Goal: Task Accomplishment & Management: Use online tool/utility

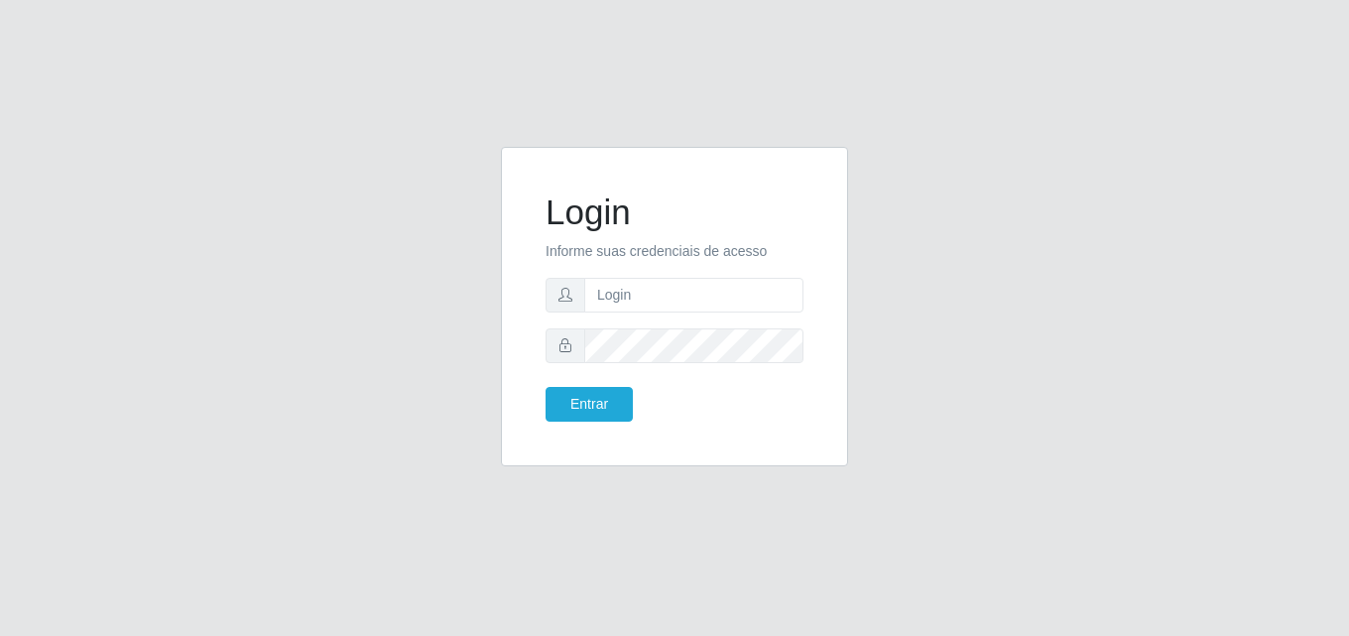
drag, startPoint x: 0, startPoint y: 0, endPoint x: 897, endPoint y: 258, distance: 932.9
click at [897, 258] on div "Login Informe suas credenciais de acesso Entrar" at bounding box center [674, 318] width 1131 height 343
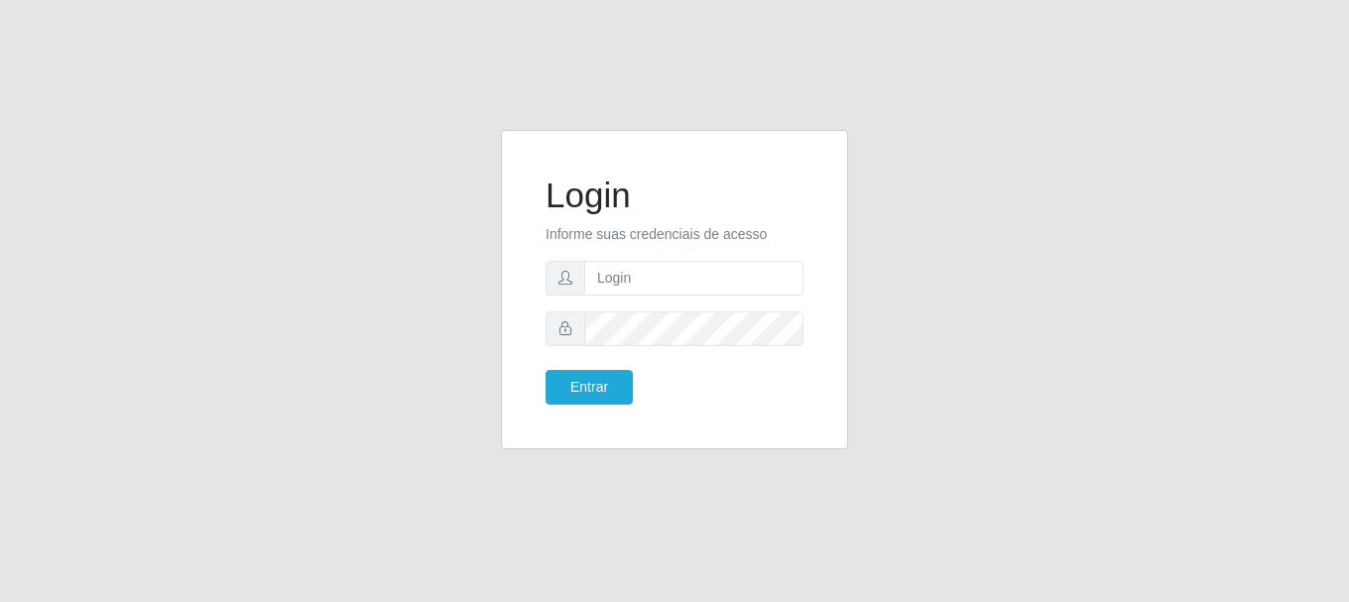
drag, startPoint x: 438, startPoint y: 3, endPoint x: 869, endPoint y: 13, distance: 430.5
click at [869, 13] on div "Login Informe suas credenciais de acesso Entrar" at bounding box center [674, 301] width 1349 height 602
click at [618, 302] on form "Login Informe suas credenciais de acesso Entrar" at bounding box center [674, 290] width 258 height 230
click at [627, 278] on input "text" at bounding box center [693, 278] width 219 height 35
click at [598, 383] on button "Entrar" at bounding box center [588, 387] width 87 height 35
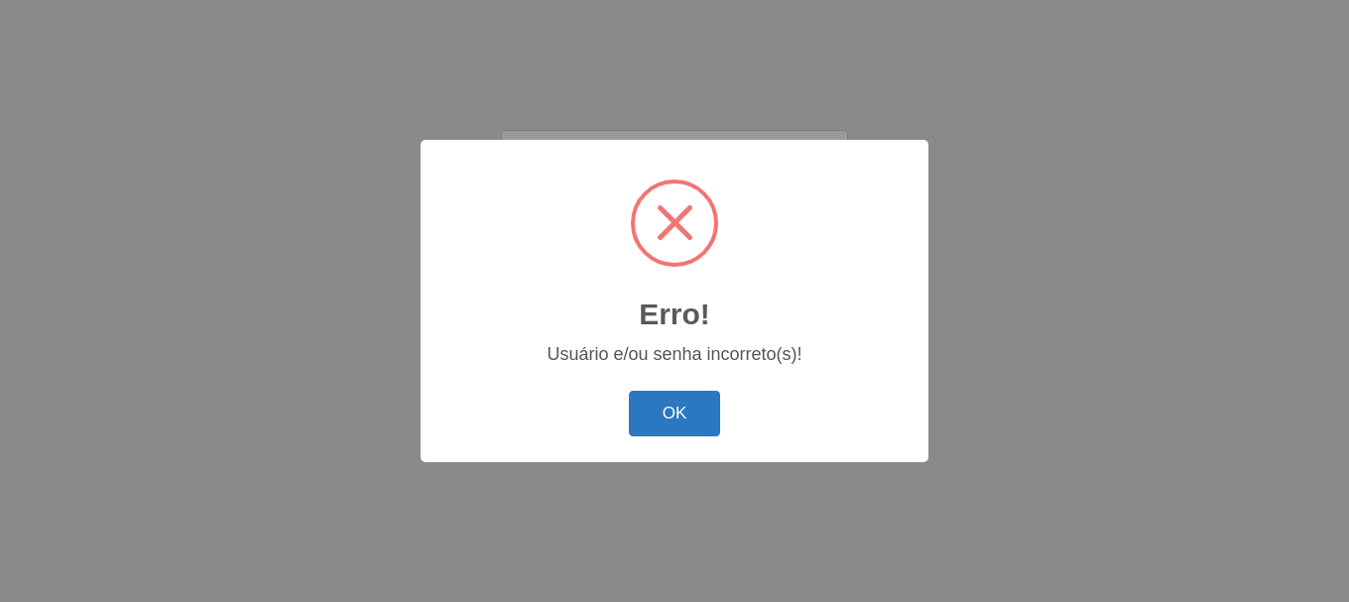
click at [661, 406] on button "OK" at bounding box center [675, 414] width 92 height 47
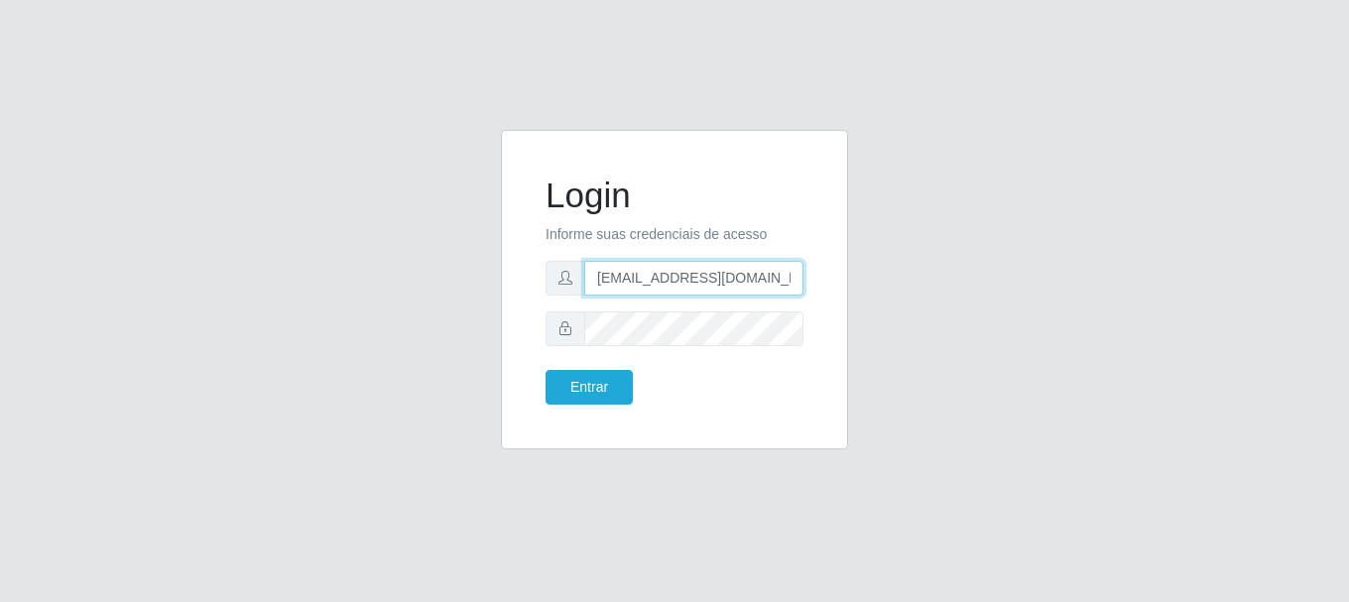
click at [742, 283] on input "[EMAIL_ADDRESS][DOMAIN_NAME]" at bounding box center [693, 278] width 219 height 35
drag, startPoint x: 742, startPoint y: 283, endPoint x: 419, endPoint y: 420, distance: 351.5
click at [402, 425] on div "Login Informe suas credenciais de acesso vitoria.santos.justino123456@gmail.com…" at bounding box center [674, 301] width 1131 height 343
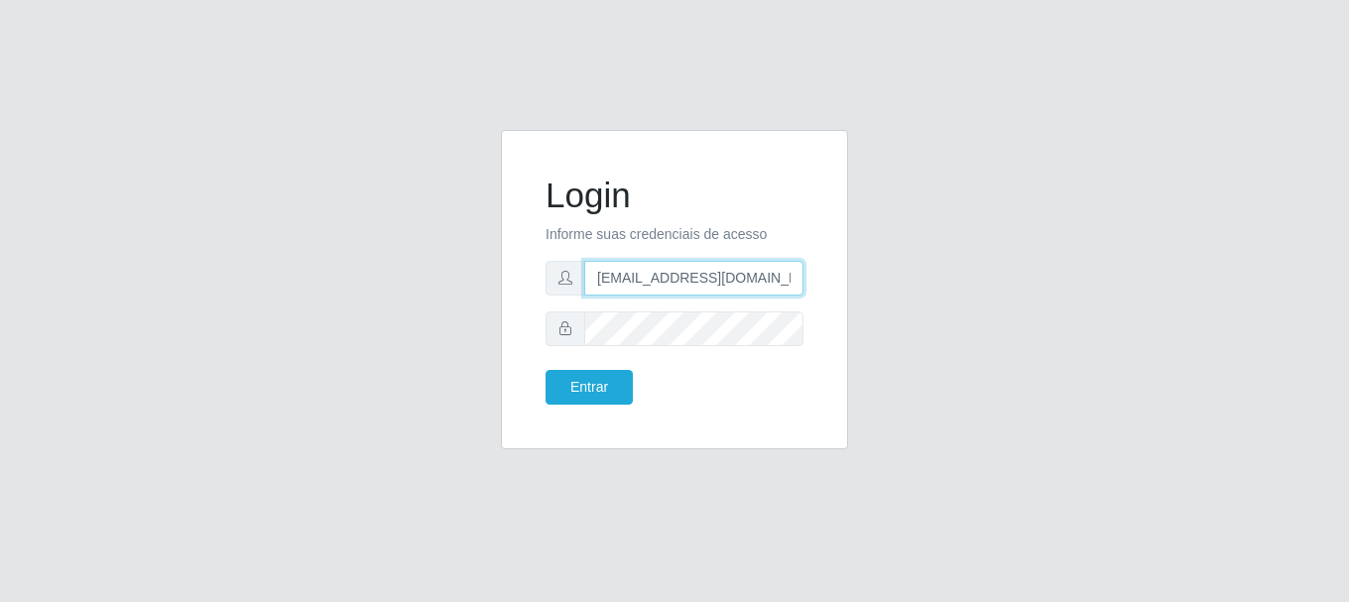
click at [673, 280] on input "vitoria.santos.justino123456@gmail.com" at bounding box center [693, 278] width 219 height 35
click at [757, 286] on input "vitoria.santos.justino123456@gmail.com" at bounding box center [693, 278] width 219 height 35
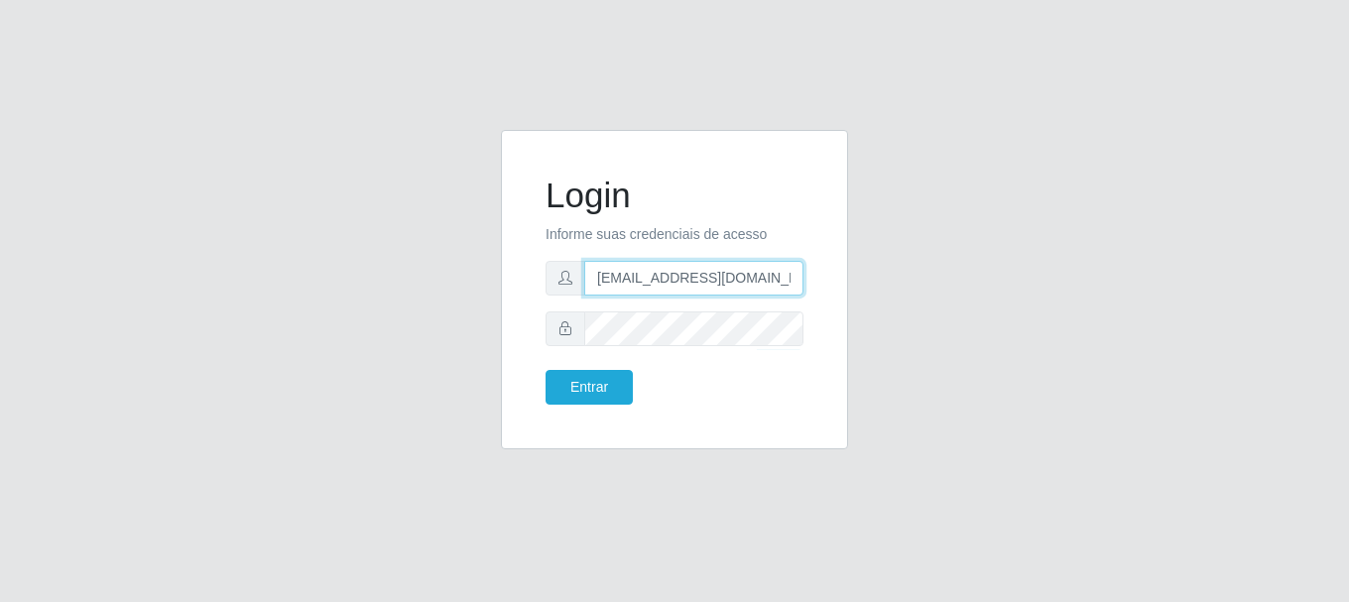
click at [757, 286] on input "vitoria.santos.justino123456@gmail.com" at bounding box center [693, 278] width 219 height 35
click at [676, 279] on input "vitoria.santos.justino123456@gmail.com" at bounding box center [693, 278] width 219 height 35
type input "vitoria.justino123456@gmail.com"
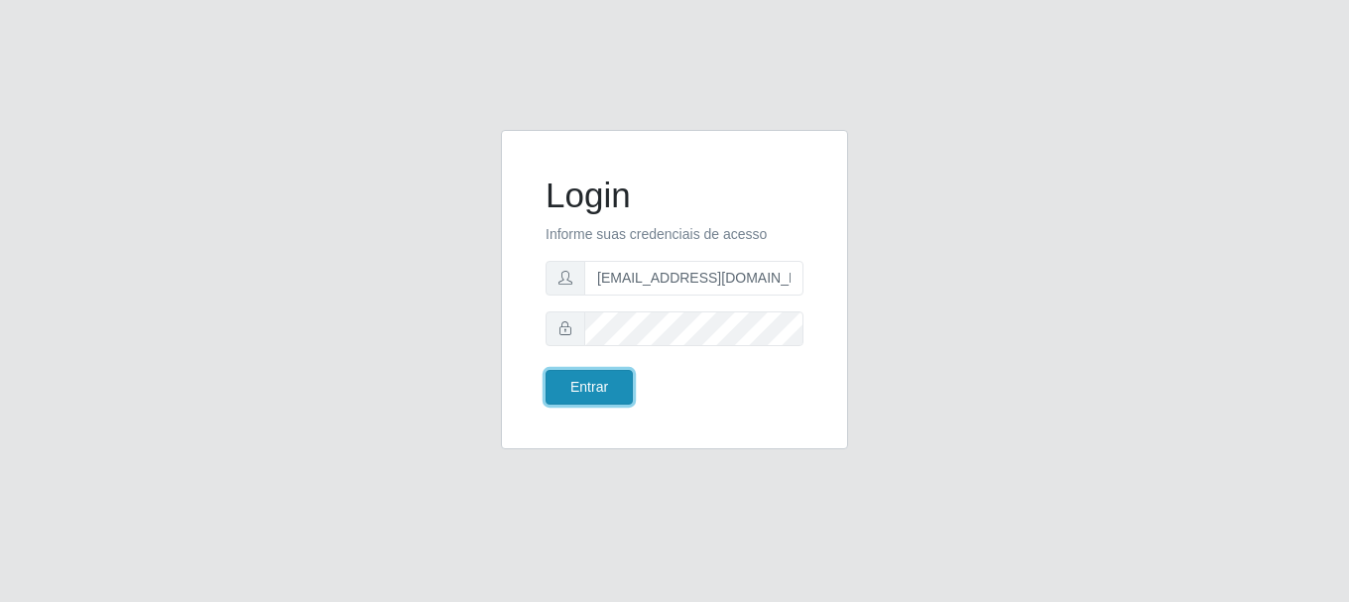
click at [622, 399] on button "Entrar" at bounding box center [588, 387] width 87 height 35
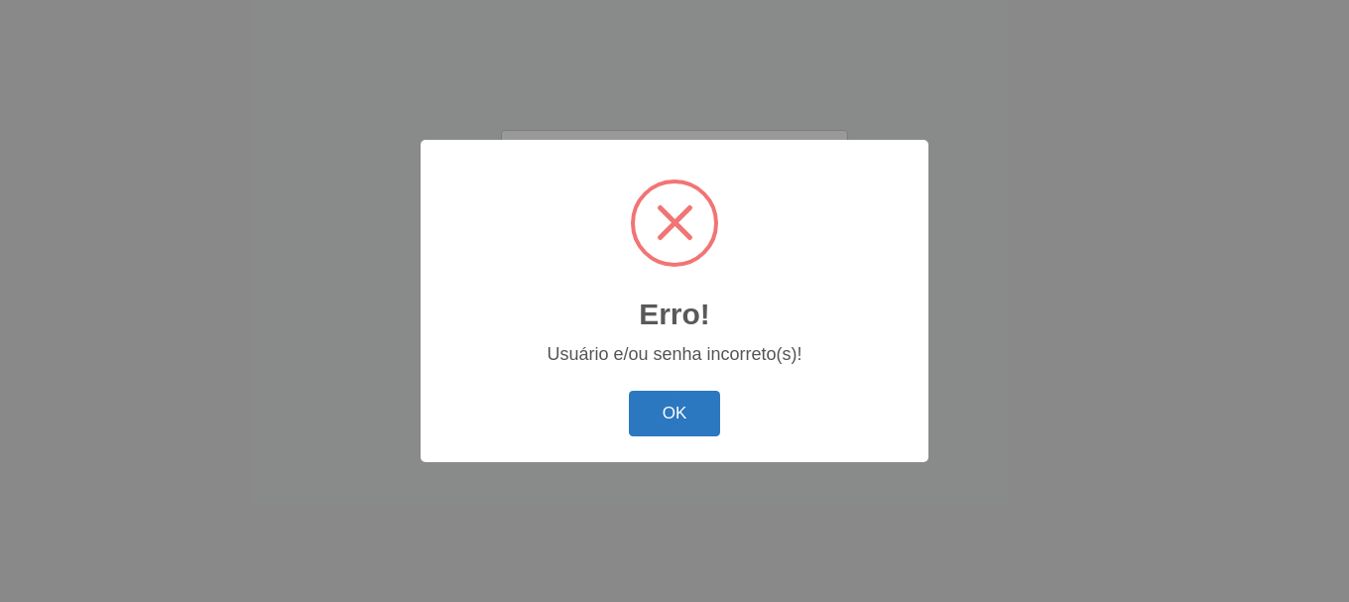
click at [644, 397] on button "OK" at bounding box center [675, 414] width 92 height 47
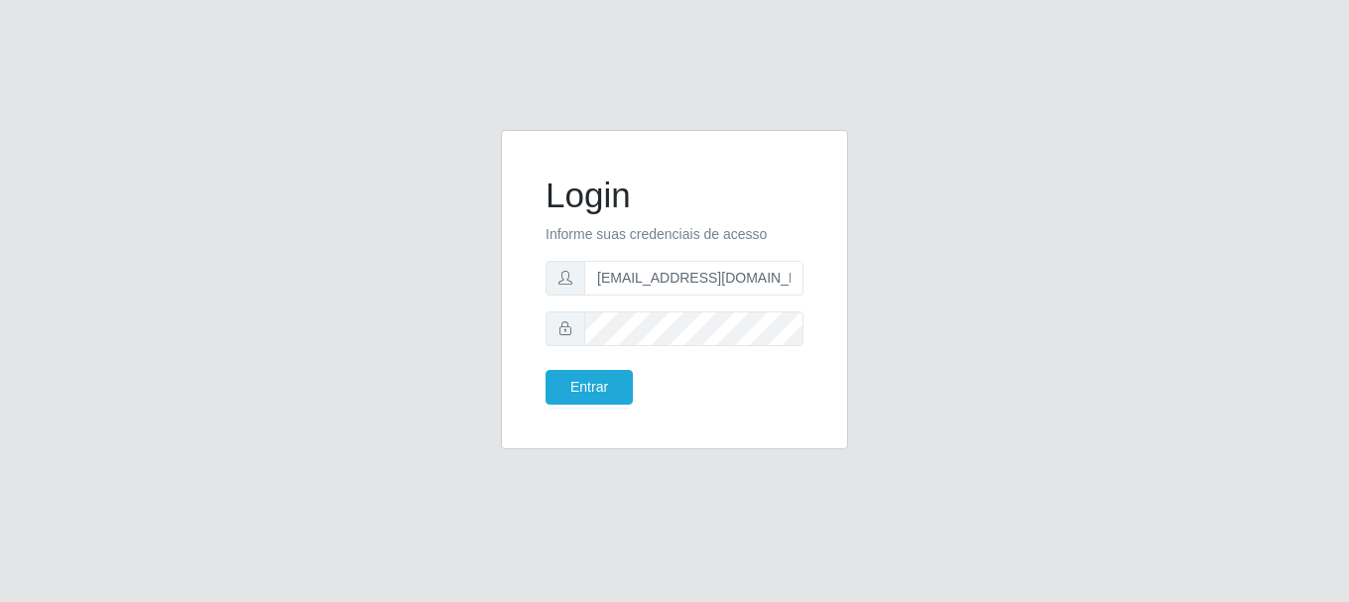
click at [676, 307] on form "Login Informe suas credenciais de acesso vitoria.justino123456@gmail.com Entrar" at bounding box center [674, 290] width 258 height 230
click at [595, 381] on button "Entrar" at bounding box center [588, 387] width 87 height 35
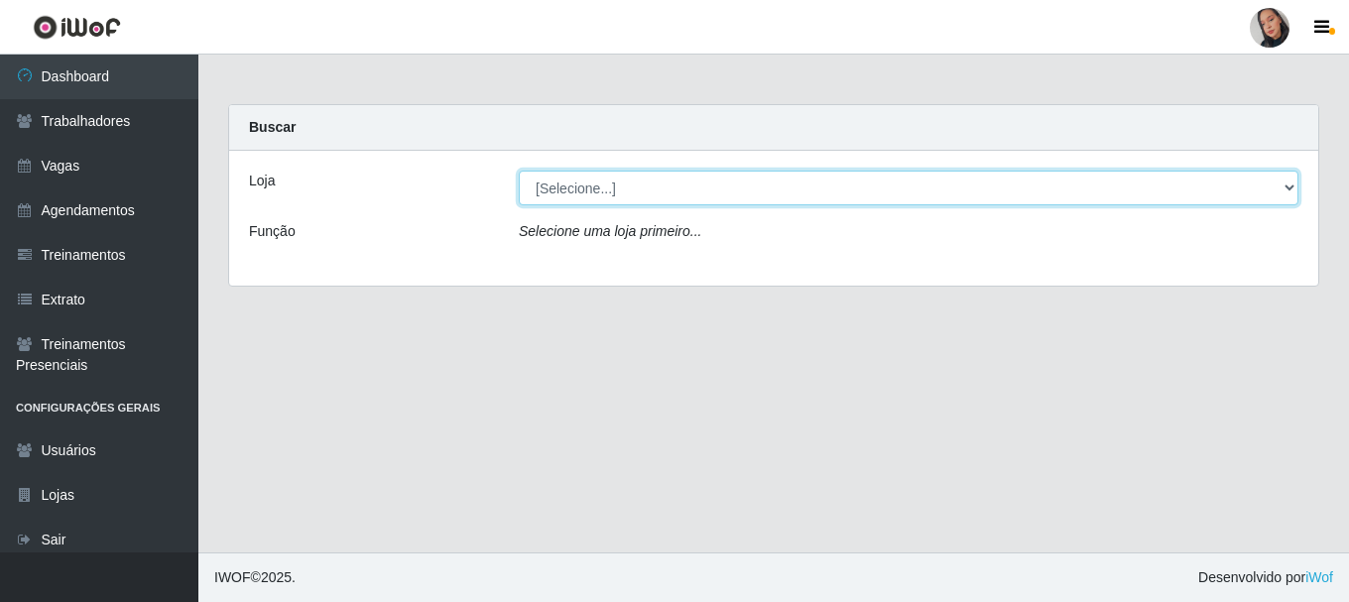
drag, startPoint x: 674, startPoint y: 183, endPoint x: 672, endPoint y: 199, distance: 16.0
click at [674, 183] on select "[Selecione...] Supermercado São Sebastião - Unidade Camalaú" at bounding box center [908, 188] width 779 height 35
select select "165"
click at [519, 171] on select "[Selecione...] Supermercado São Sebastião - Unidade Camalaú" at bounding box center [908, 188] width 779 height 35
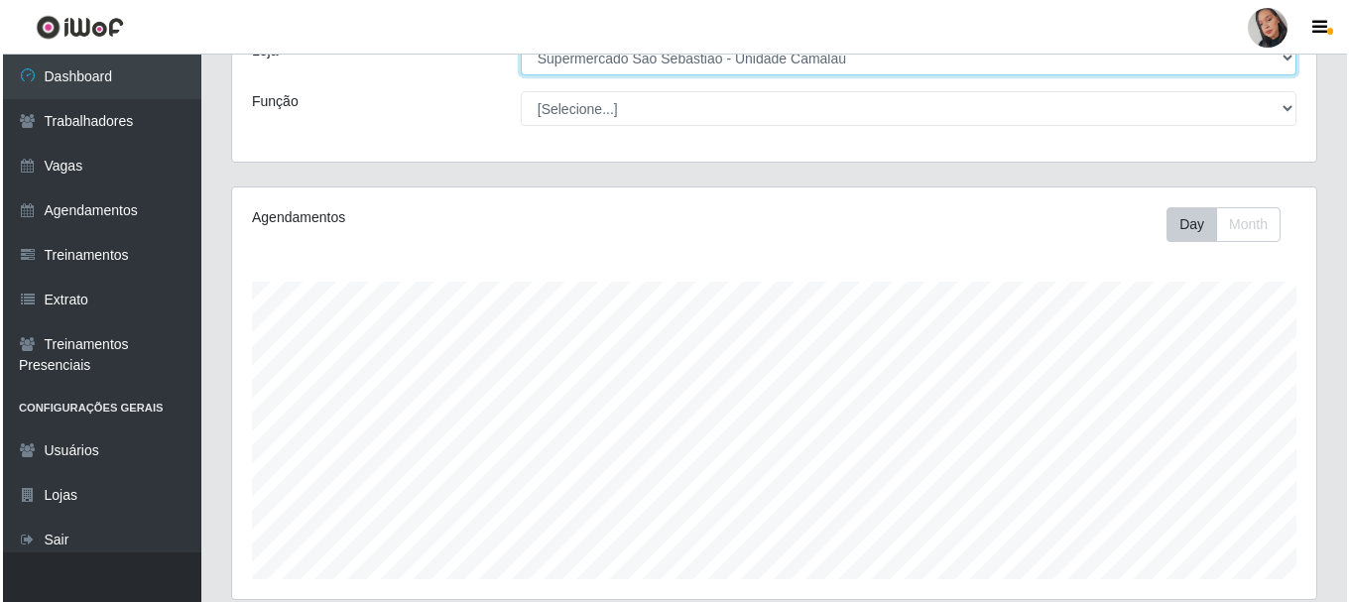
scroll to position [450, 0]
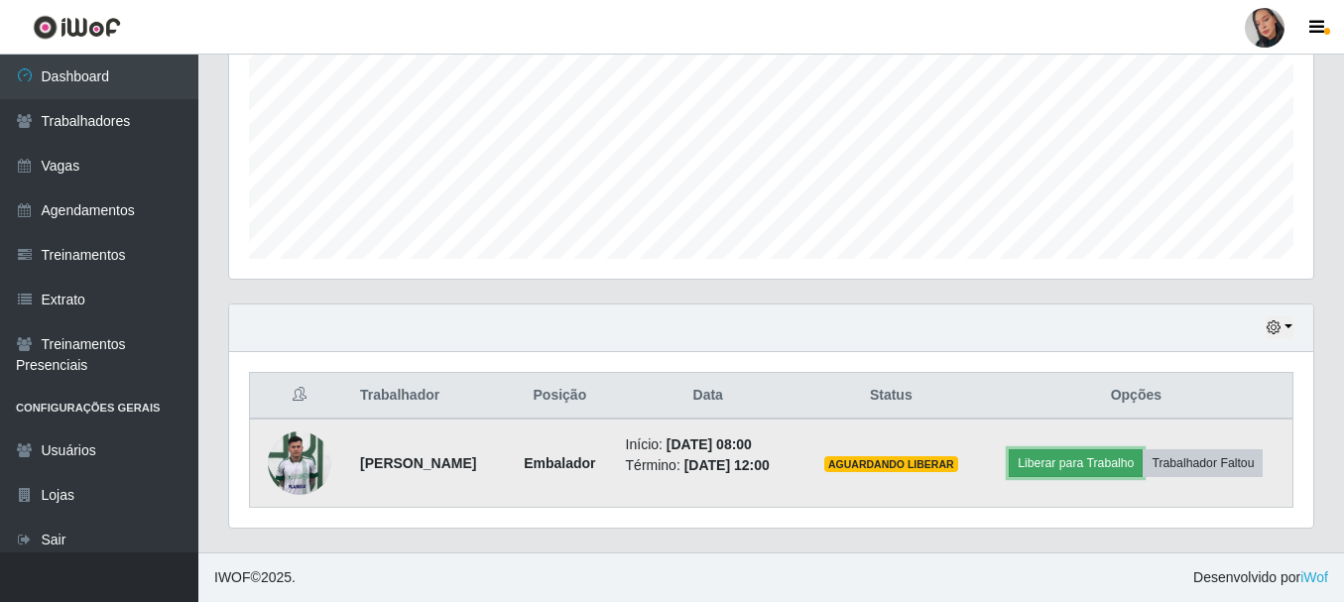
click at [1099, 475] on button "Liberar para Trabalho" at bounding box center [1076, 463] width 134 height 28
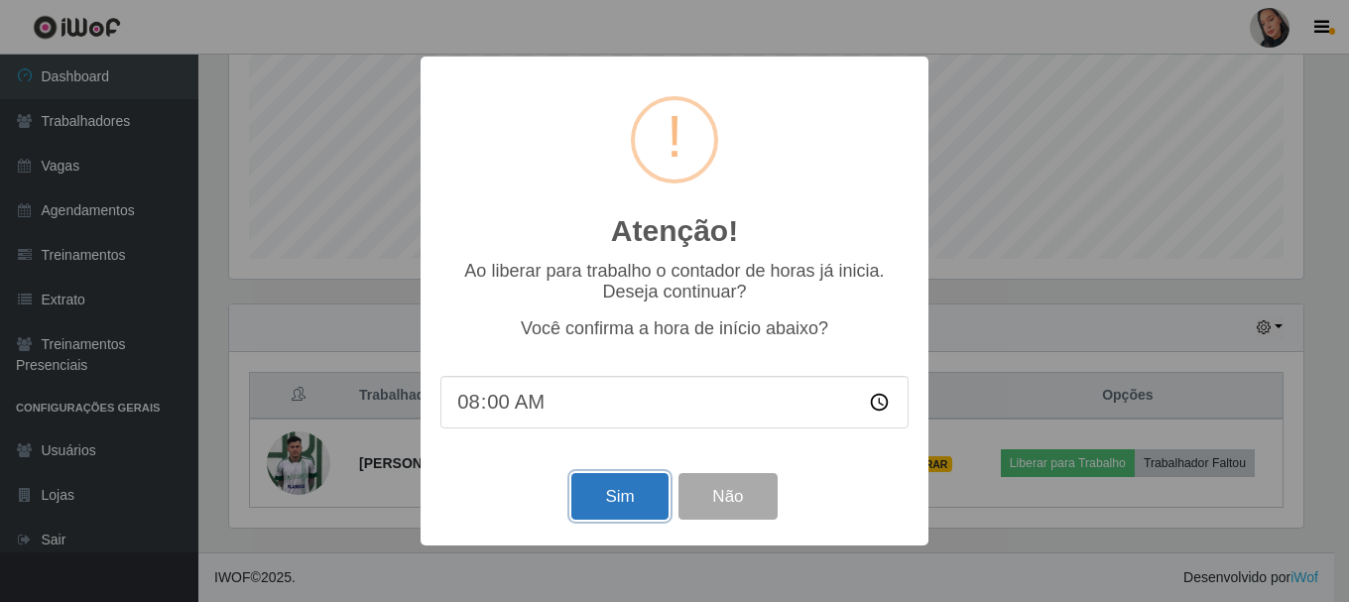
click at [576, 501] on button "Sim" at bounding box center [619, 496] width 96 height 47
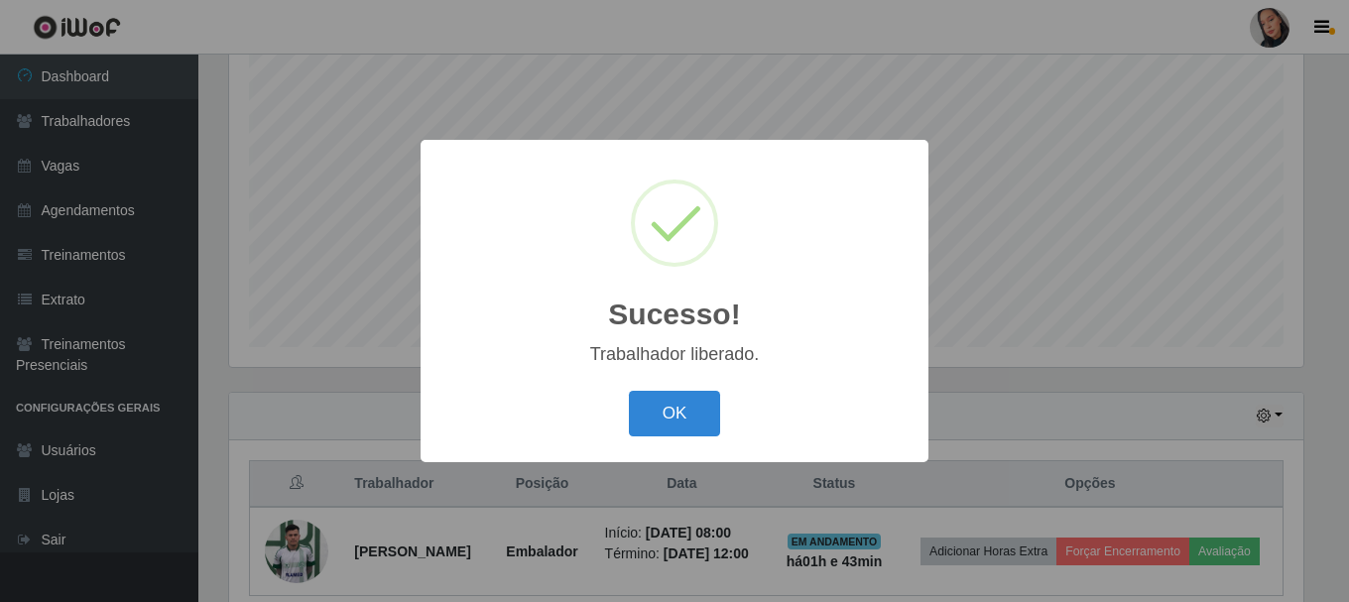
click at [627, 420] on div "OK Cancel" at bounding box center [674, 413] width 468 height 57
click at [685, 411] on button "OK" at bounding box center [675, 414] width 92 height 47
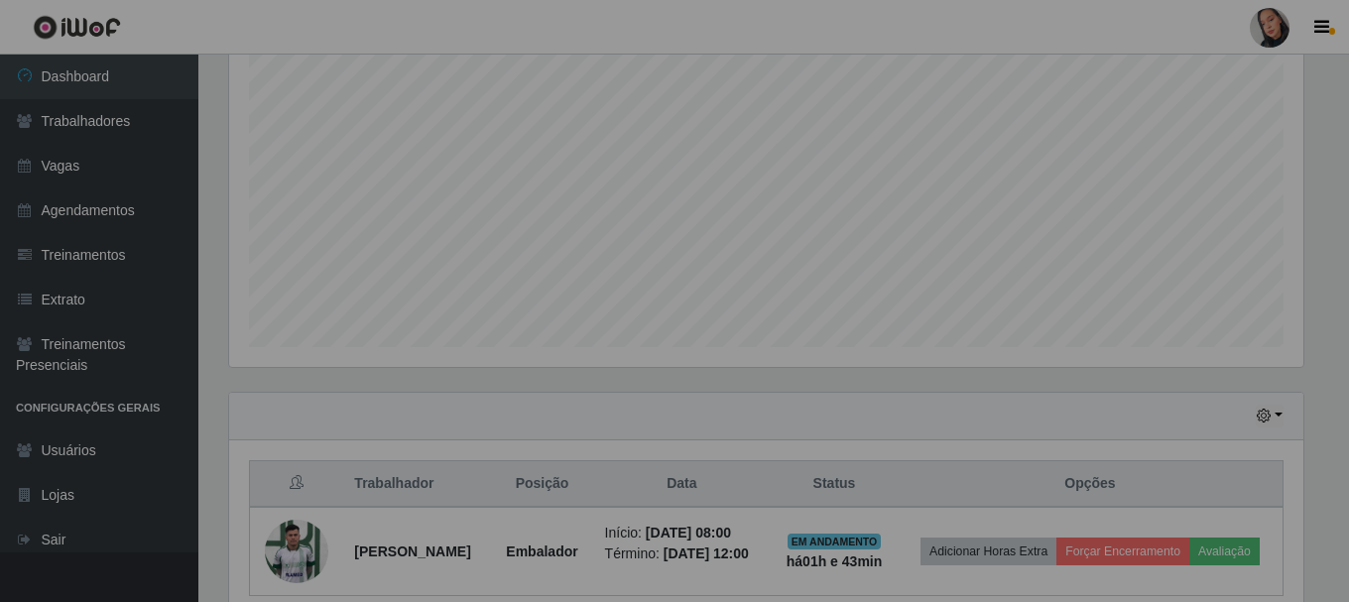
scroll to position [412, 1084]
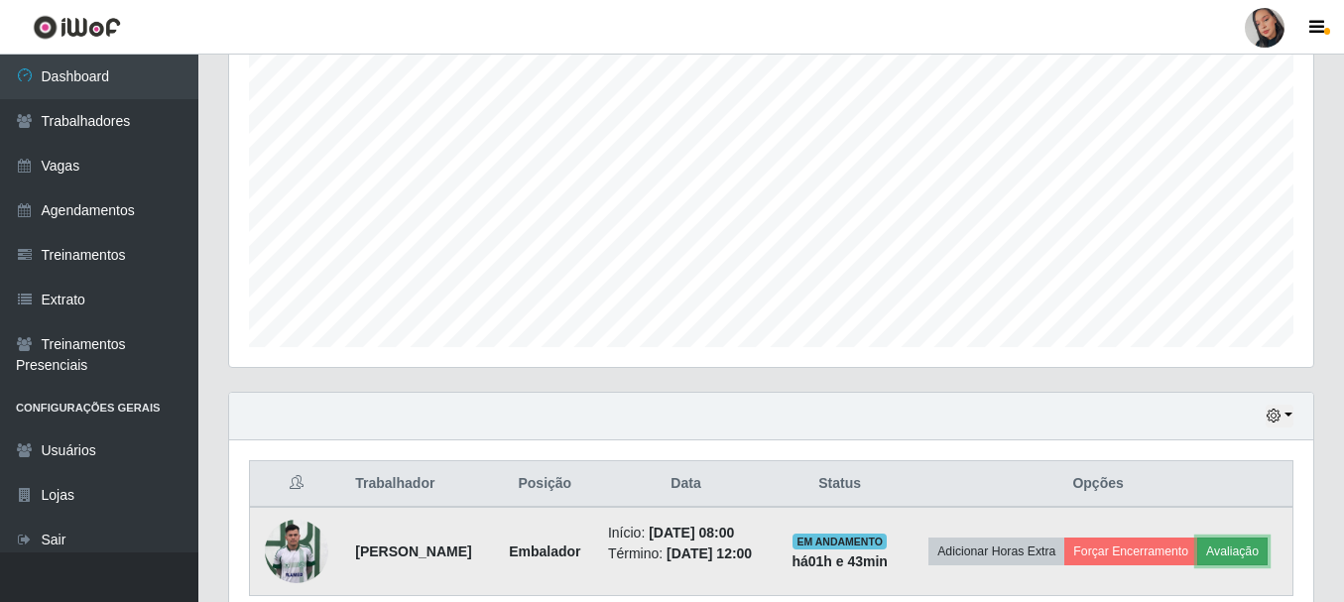
click at [1197, 565] on button "Avaliação" at bounding box center [1232, 552] width 70 height 28
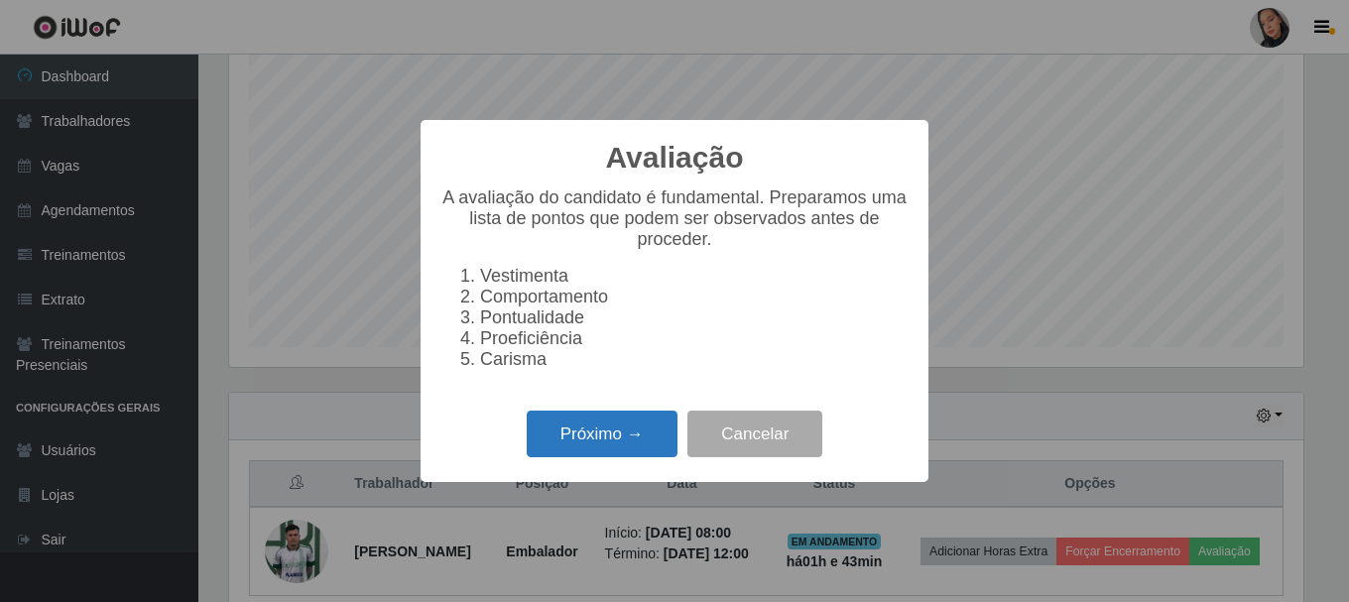
scroll to position [412, 1074]
click at [583, 427] on button "Próximo →" at bounding box center [602, 434] width 151 height 47
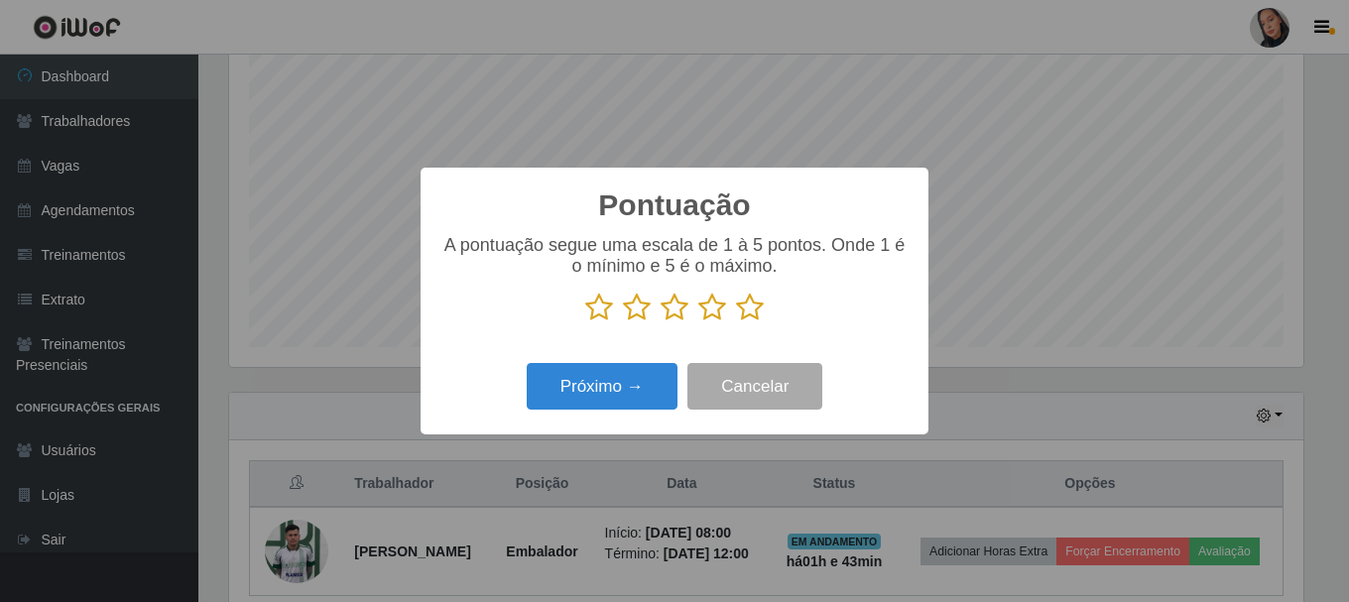
drag, startPoint x: 759, startPoint y: 315, endPoint x: 742, endPoint y: 324, distance: 19.1
click at [753, 317] on icon at bounding box center [750, 308] width 28 height 30
click at [736, 322] on input "radio" at bounding box center [736, 322] width 0 height 0
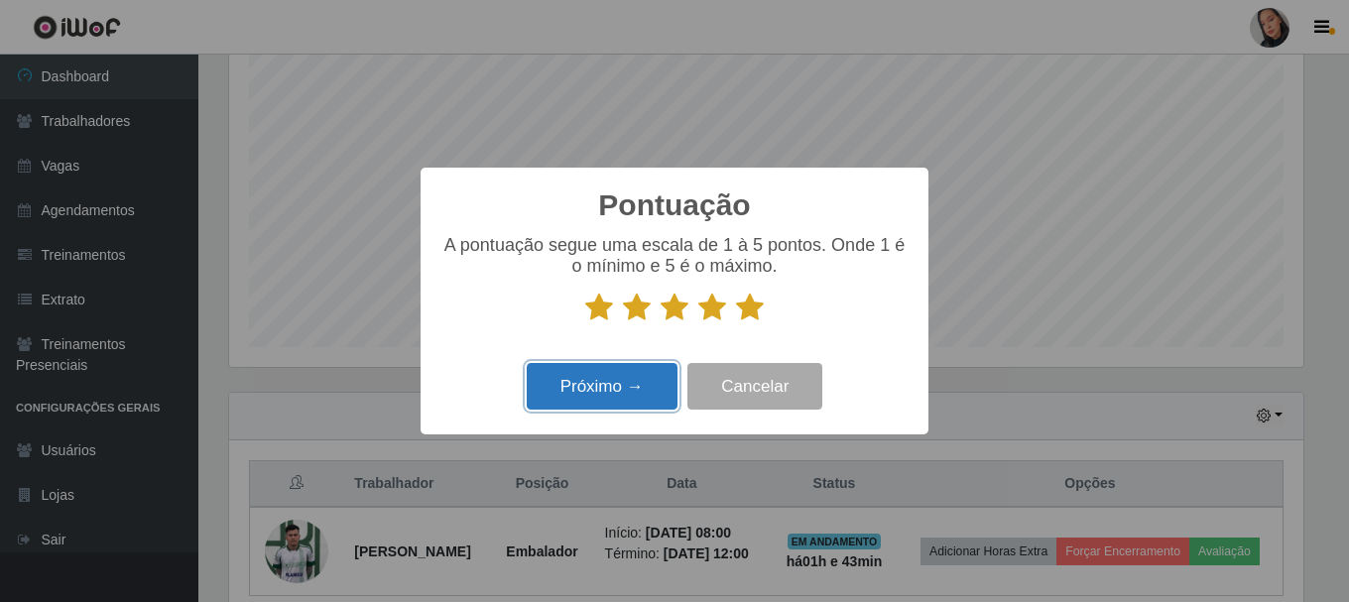
click at [595, 402] on button "Próximo →" at bounding box center [602, 386] width 151 height 47
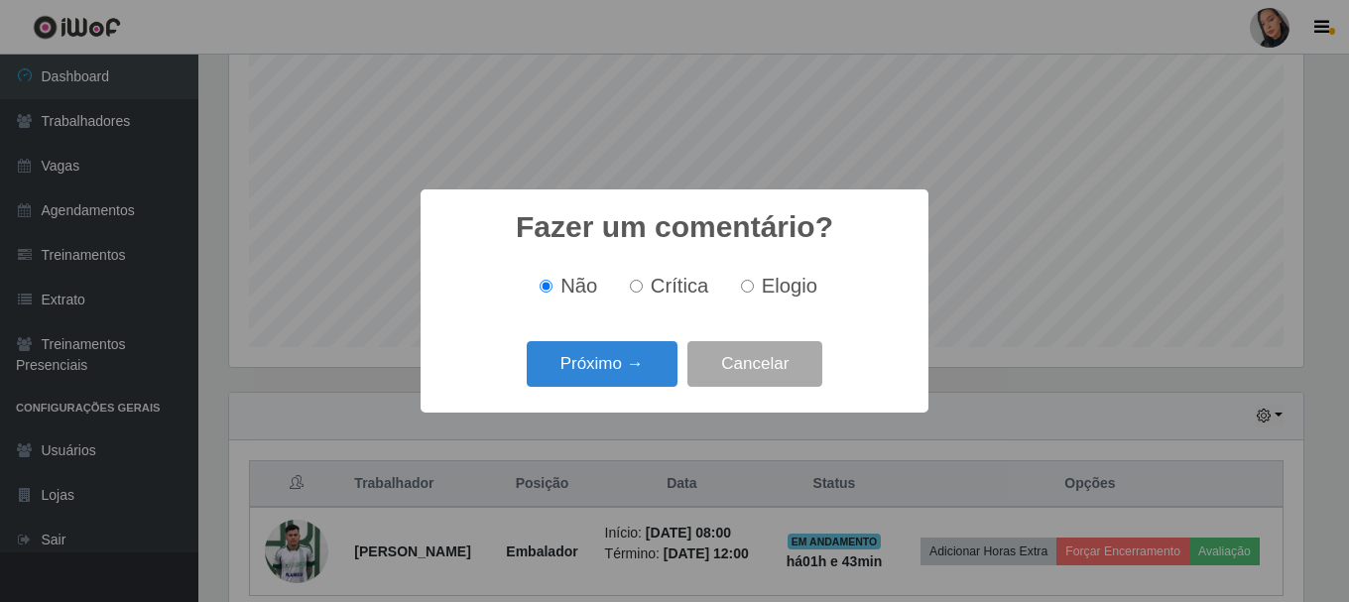
click at [584, 391] on div "Próximo → Cancelar" at bounding box center [674, 363] width 468 height 57
click at [579, 380] on button "Próximo →" at bounding box center [602, 364] width 151 height 47
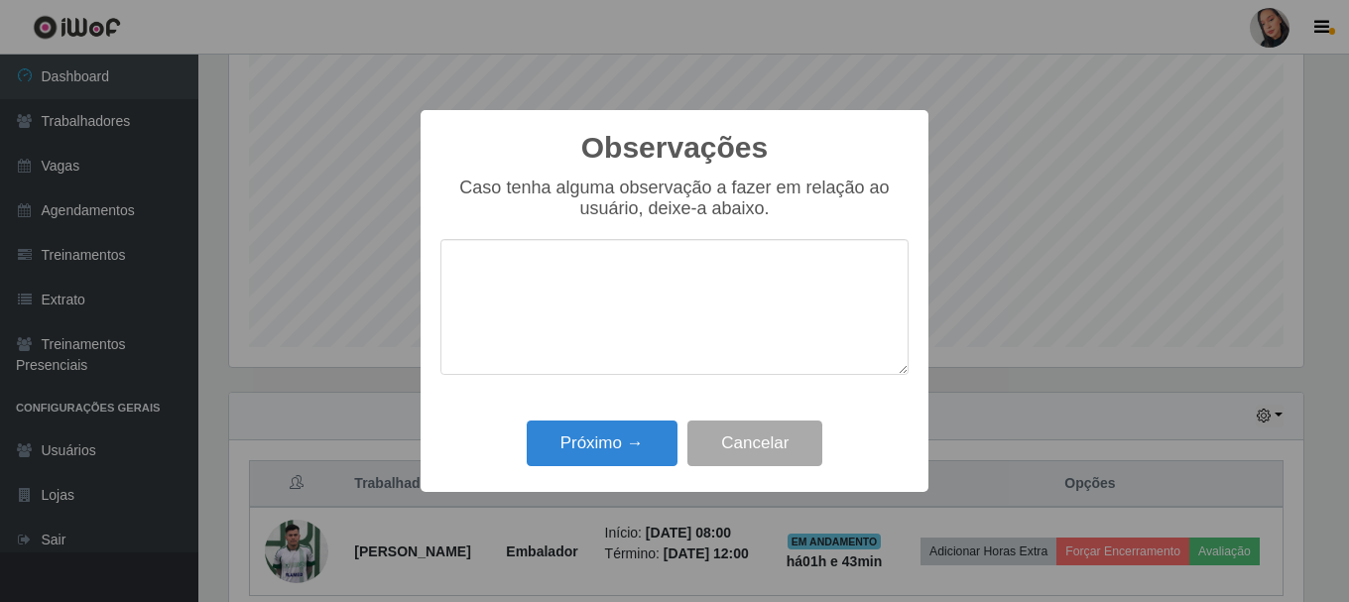
click at [574, 415] on div "Observações × Caso tenha alguma observação a fazer em relação ao usuário, deixe…" at bounding box center [674, 301] width 508 height 382
click at [602, 471] on div "Próximo → Cancelar" at bounding box center [674, 443] width 468 height 57
click at [600, 428] on button "Próximo →" at bounding box center [602, 443] width 151 height 47
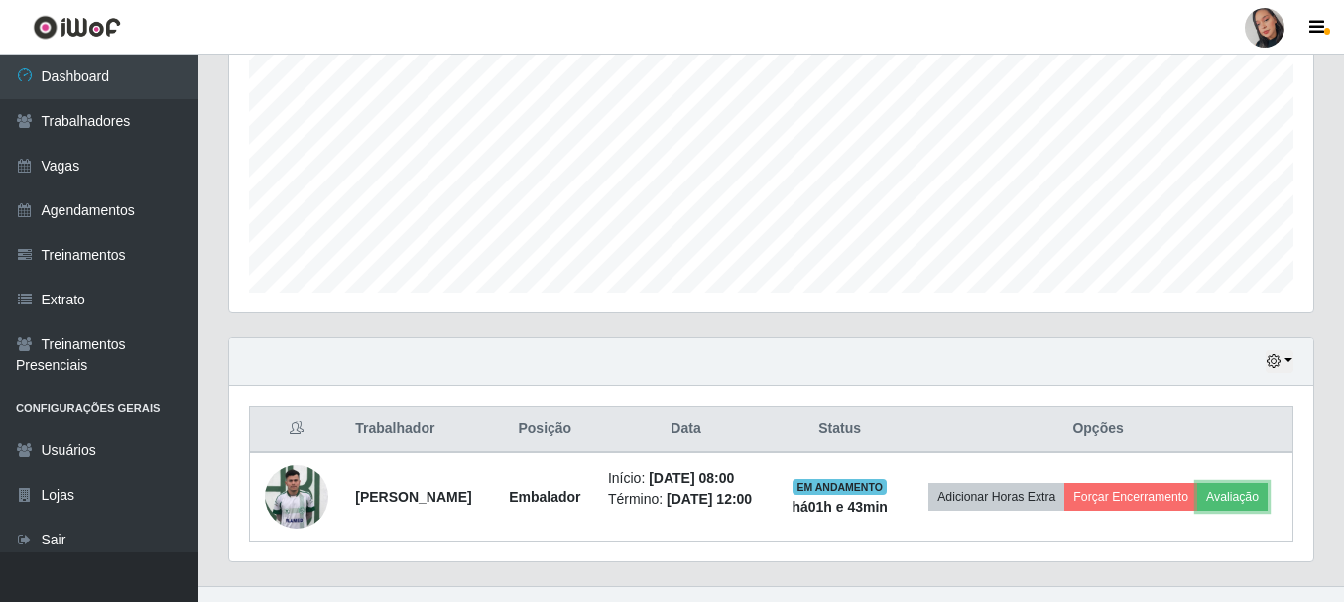
scroll to position [465, 0]
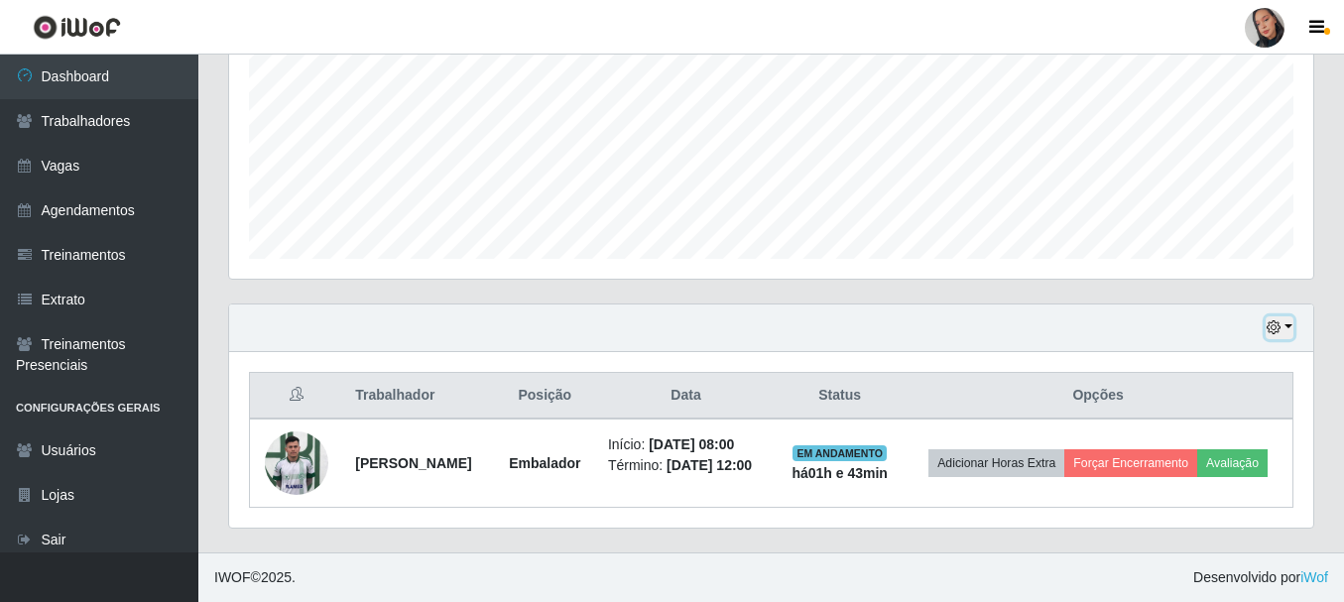
click at [1272, 320] on icon "button" at bounding box center [1273, 327] width 14 height 14
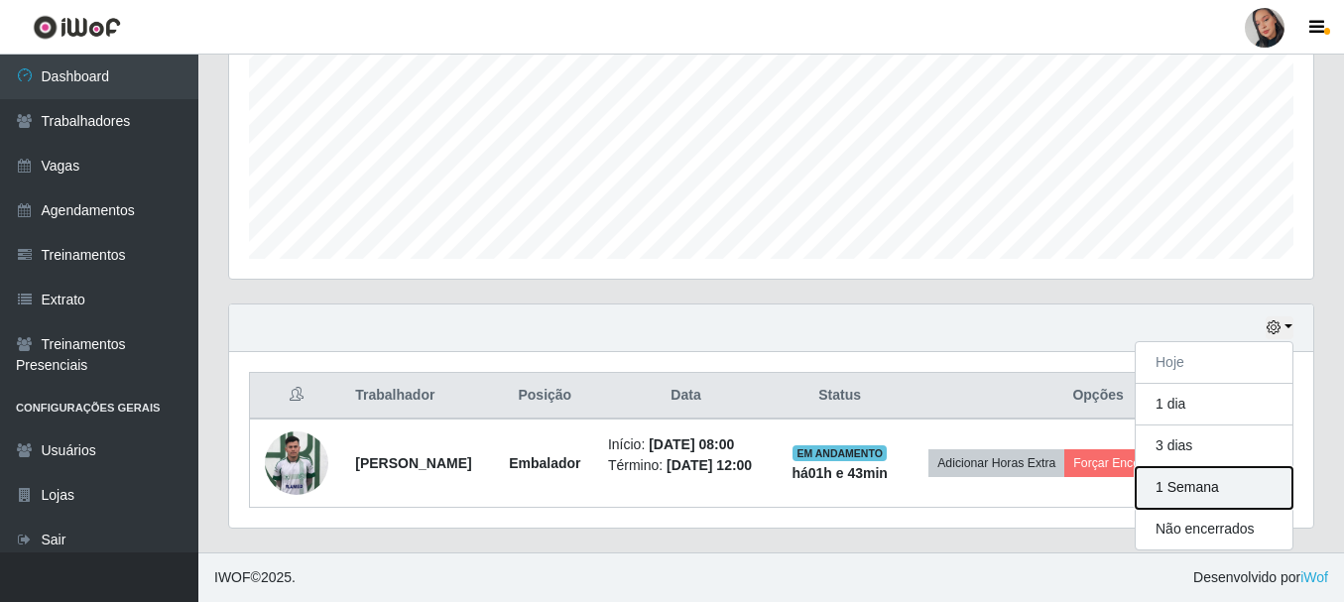
click at [1201, 480] on button "1 Semana" at bounding box center [1214, 488] width 157 height 42
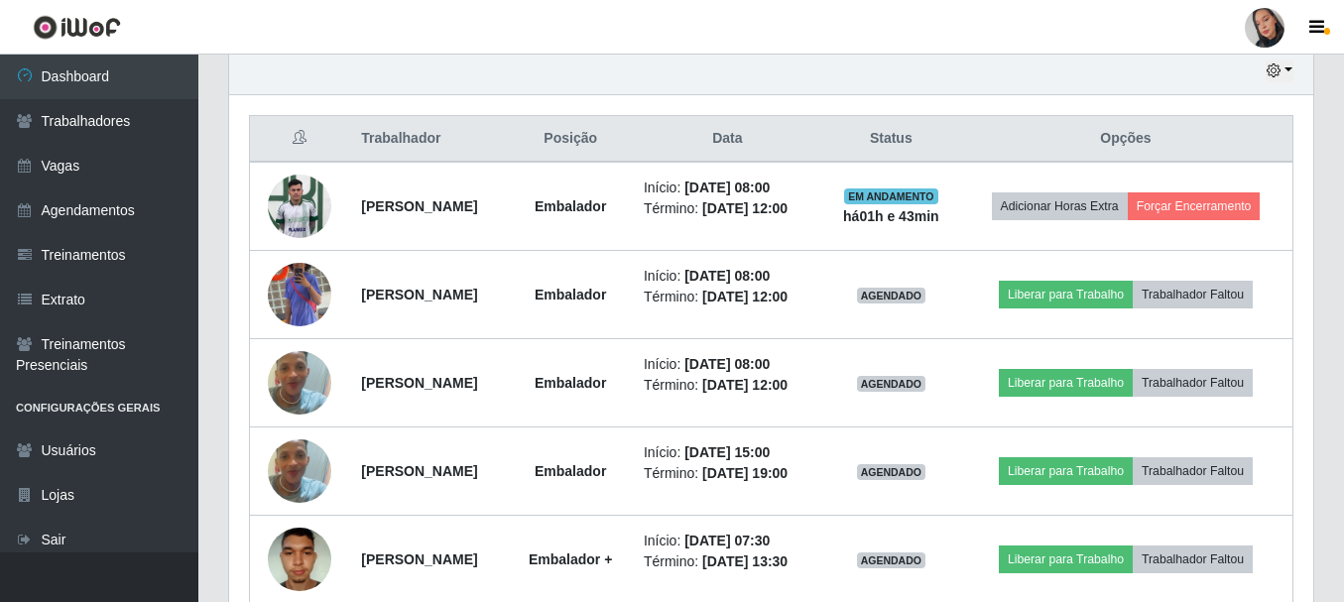
scroll to position [760, 0]
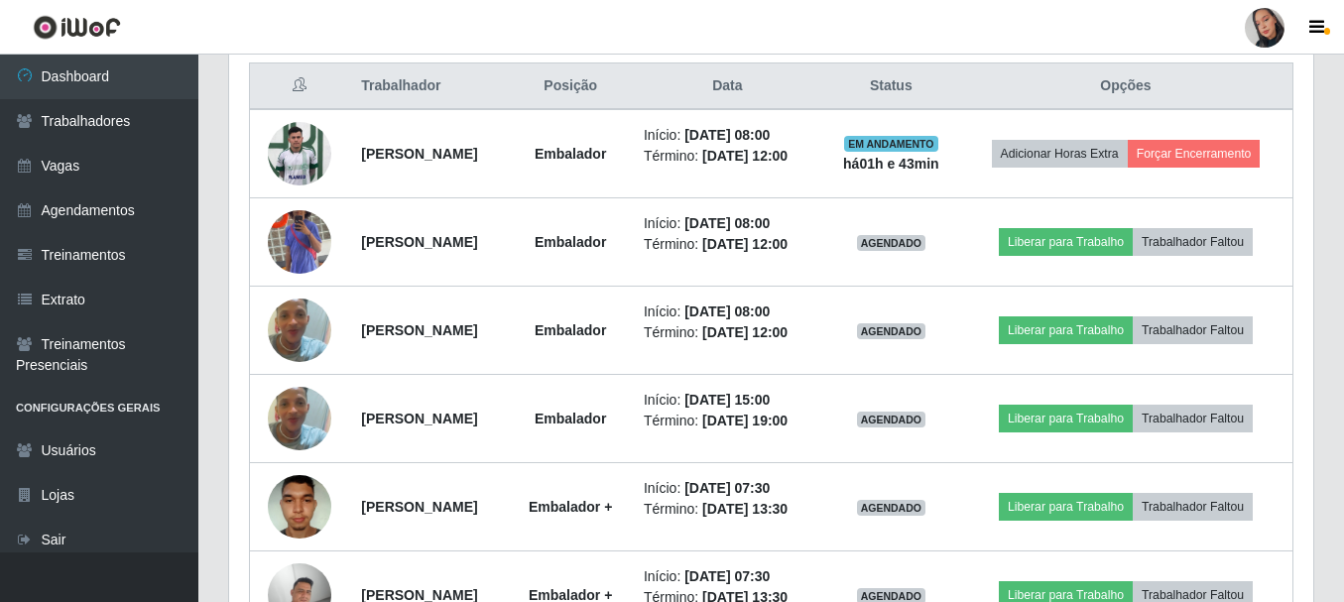
click at [645, 27] on header "Perfil Alterar Senha Sair" at bounding box center [672, 27] width 1344 height 55
click at [1261, 35] on div at bounding box center [1265, 28] width 40 height 40
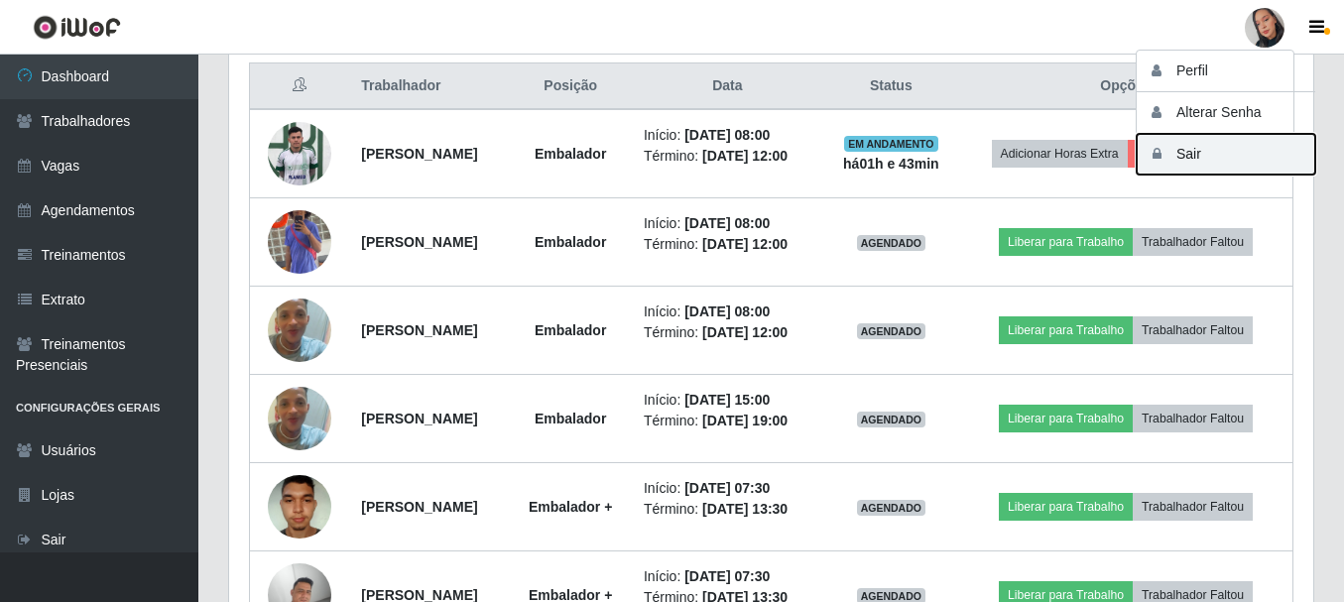
click at [1238, 152] on button "Sair" at bounding box center [1226, 154] width 179 height 41
